Goal: Task Accomplishment & Management: Complete application form

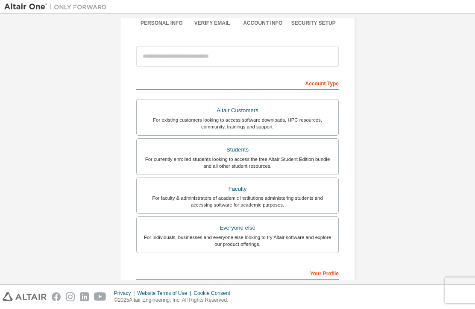
scroll to position [83, 0]
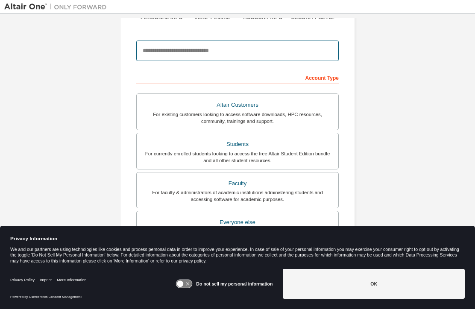
click at [267, 47] on input "email" at bounding box center [237, 51] width 202 height 20
type input "**********"
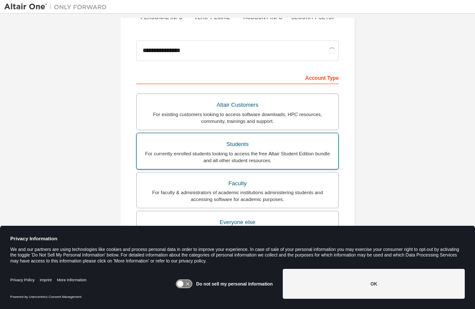
click at [213, 150] on div "For currently enrolled students looking to access the free Altair Student Editi…" at bounding box center [237, 157] width 191 height 14
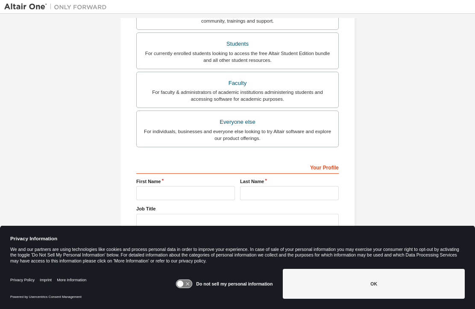
scroll to position [190, 0]
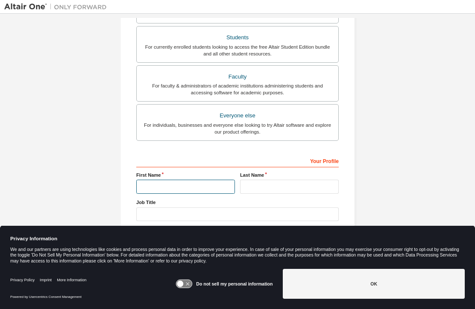
click at [185, 184] on input "text" at bounding box center [185, 187] width 99 height 14
type input "*******"
type input "*****"
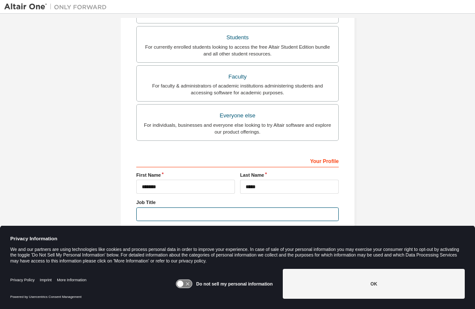
click at [186, 212] on input "text" at bounding box center [237, 214] width 202 height 14
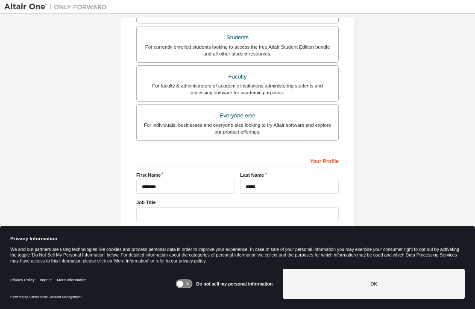
click at [191, 281] on icon at bounding box center [184, 284] width 16 height 8
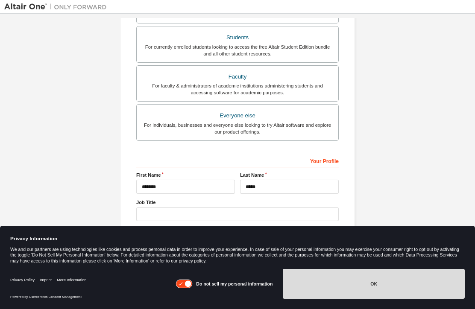
click at [382, 277] on button "OK" at bounding box center [374, 284] width 182 height 30
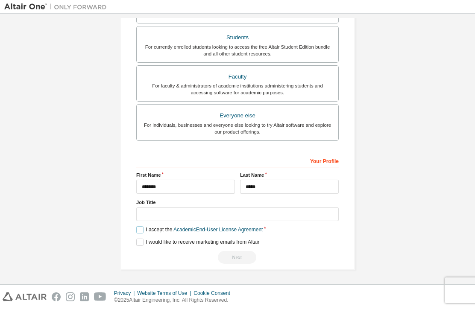
click at [140, 231] on label "I accept the Academic End-User License Agreement" at bounding box center [199, 229] width 126 height 7
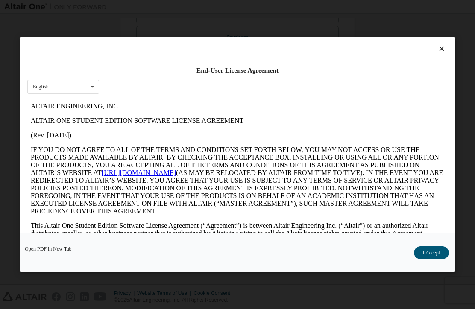
scroll to position [0, 0]
click at [430, 253] on button "I Accept" at bounding box center [431, 252] width 35 height 13
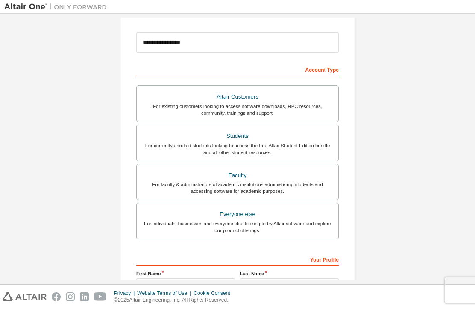
scroll to position [190, 0]
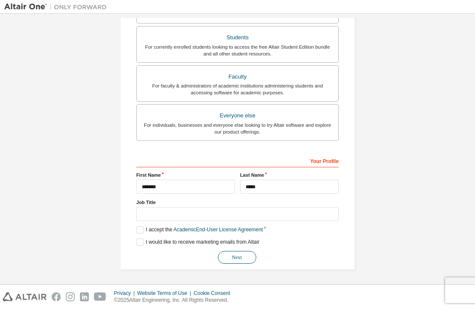
click at [230, 262] on button "Next" at bounding box center [237, 257] width 38 height 13
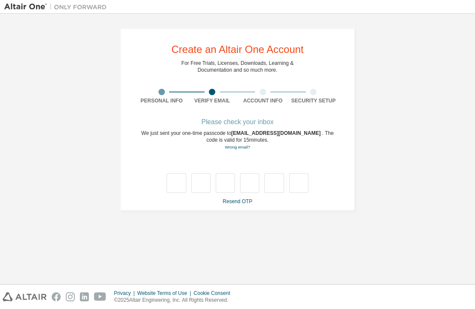
scroll to position [0, 0]
type input "*"
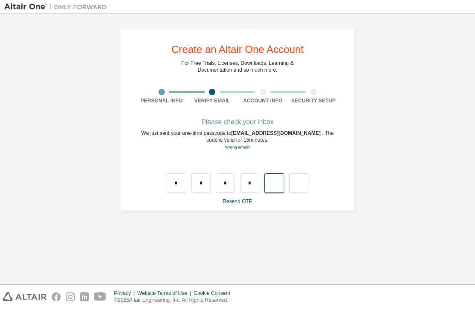
type input "*"
